Goal: Find specific page/section: Find specific page/section

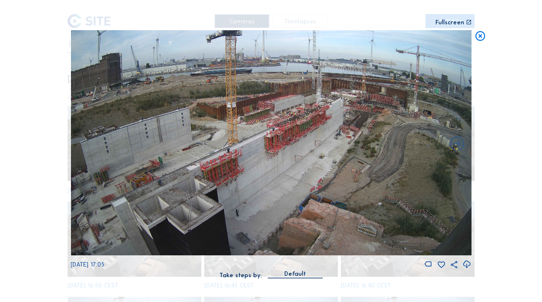
click at [486, 37] on div "Scroll to travel through time | Press 'Alt' Button + Scroll to Zoom | Click and…" at bounding box center [271, 151] width 542 height 302
click at [478, 38] on icon at bounding box center [480, 36] width 12 height 12
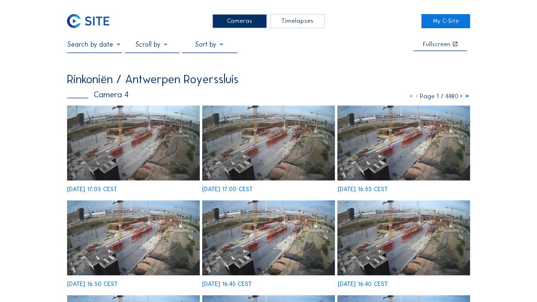
click at [107, 20] on img at bounding box center [88, 21] width 42 height 14
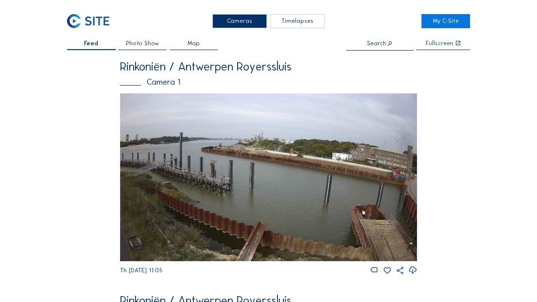
click at [245, 155] on img at bounding box center [268, 177] width 297 height 168
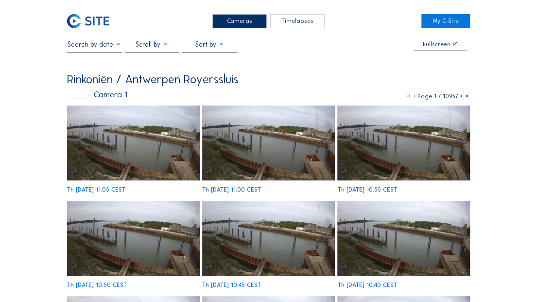
click at [89, 44] on input "text" at bounding box center [94, 44] width 55 height 8
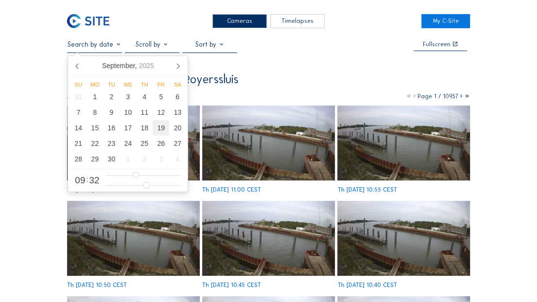
click at [161, 129] on div "19" at bounding box center [161, 128] width 17 height 16
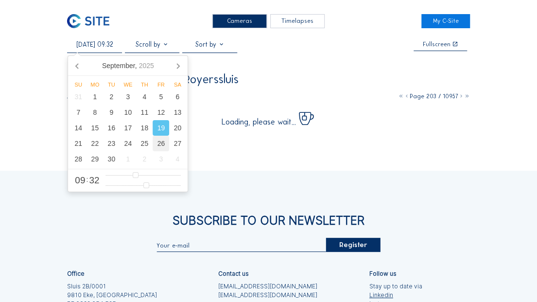
click at [158, 142] on div "26" at bounding box center [161, 144] width 17 height 16
type input "[DATE] 09:32"
click at [519, 58] on div "Cameras Timelapses My C-Site [DATE] 09:32 Fullscreen Rinkoniën / Antwerpen Roye…" at bounding box center [268, 205] width 537 height 410
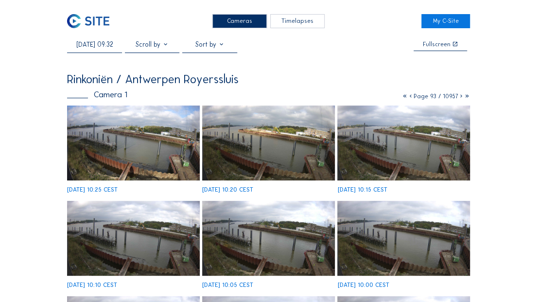
click at [239, 151] on img at bounding box center [268, 143] width 132 height 75
